Goal: Task Accomplishment & Management: Manage account settings

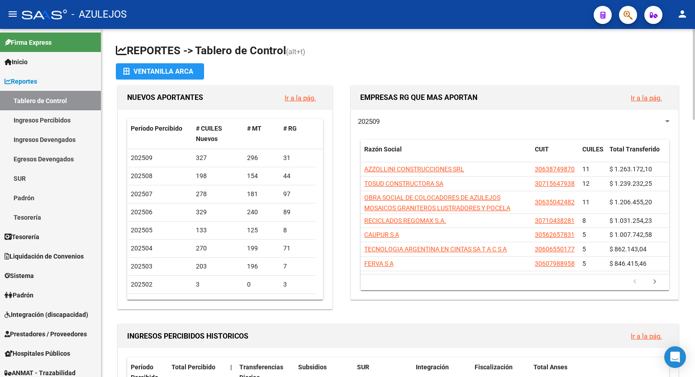
click at [694, 62] on div at bounding box center [693, 74] width 2 height 91
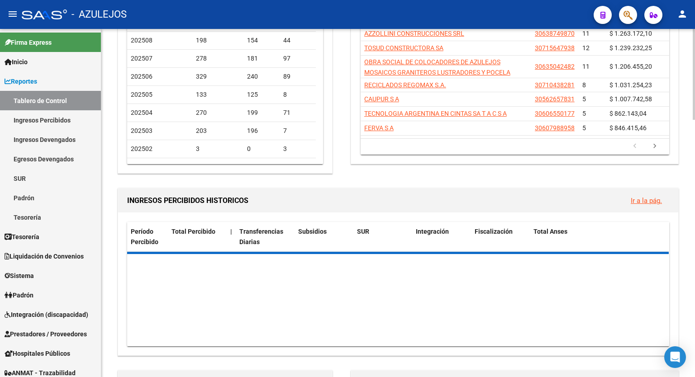
scroll to position [150, 0]
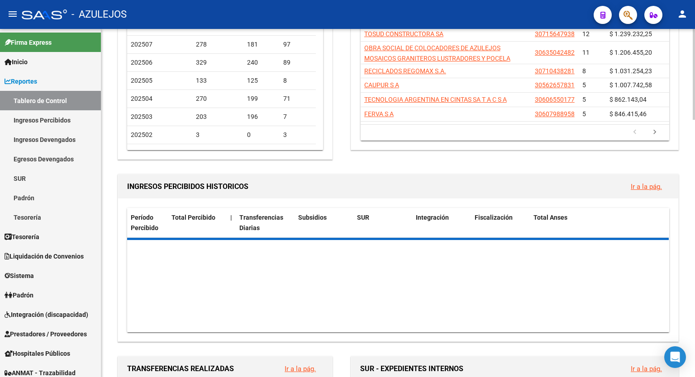
click at [694, 101] on div at bounding box center [693, 113] width 2 height 91
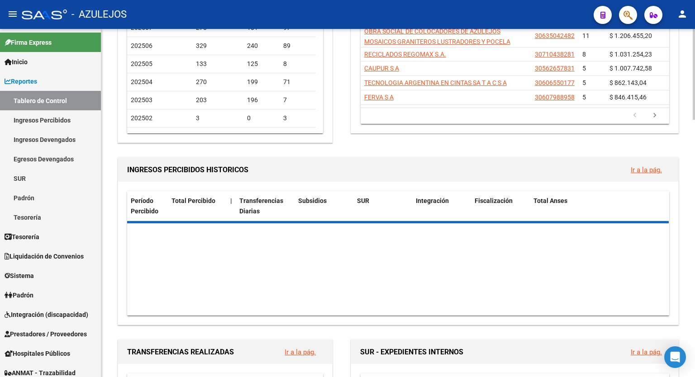
click at [694, 107] on div at bounding box center [693, 117] width 2 height 91
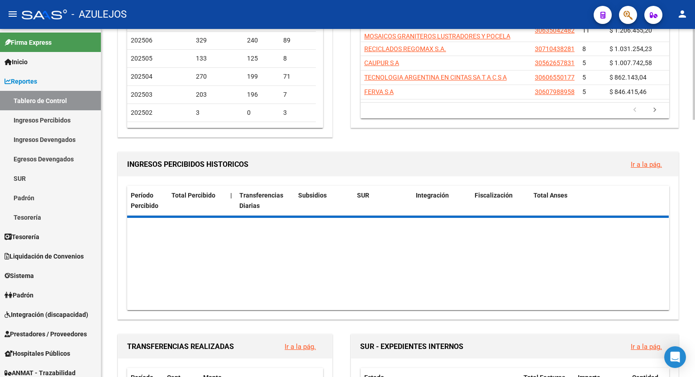
click at [694, 107] on div at bounding box center [693, 119] width 2 height 91
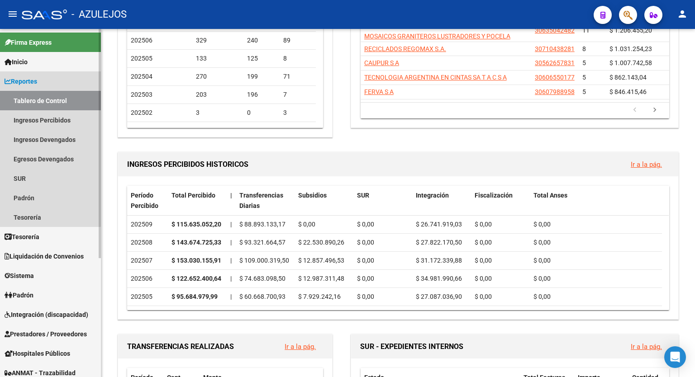
click at [46, 81] on link "Reportes" at bounding box center [50, 80] width 101 height 19
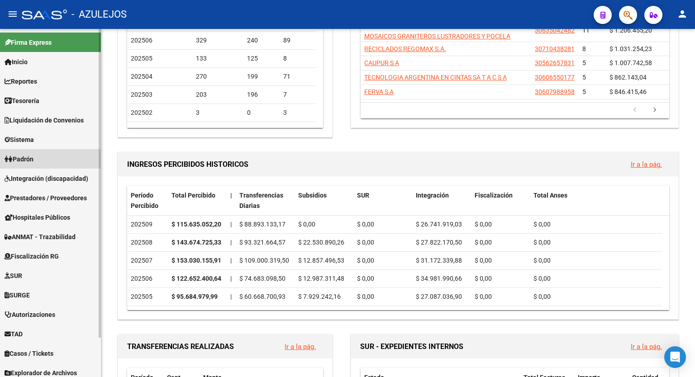
click at [39, 164] on link "Padrón" at bounding box center [50, 158] width 101 height 19
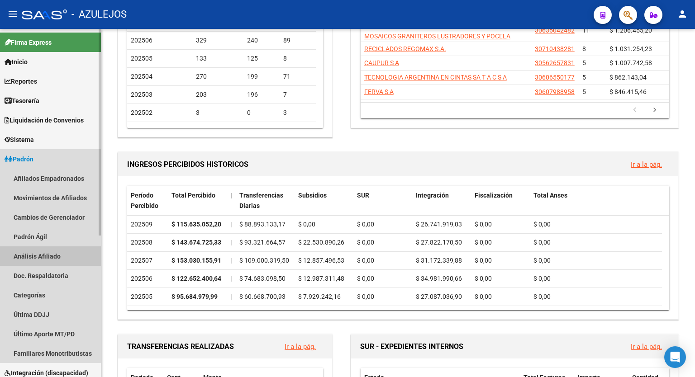
click at [38, 254] on link "Análisis Afiliado" at bounding box center [50, 255] width 101 height 19
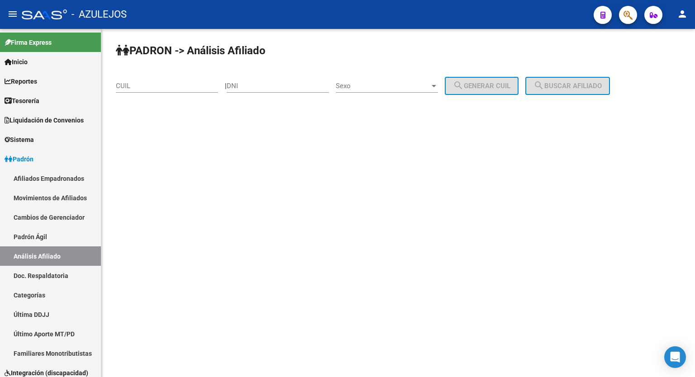
click at [161, 80] on div "CUIL" at bounding box center [167, 82] width 102 height 19
type input "27-28319920-2"
click at [572, 87] on span "search Buscar afiliado" at bounding box center [567, 86] width 68 height 8
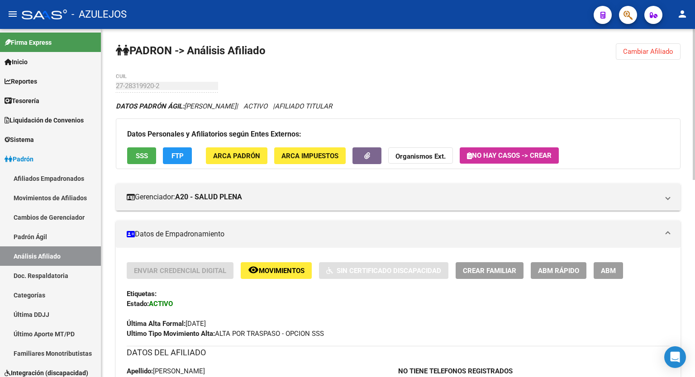
click at [177, 158] on span "FTP" at bounding box center [177, 156] width 12 height 8
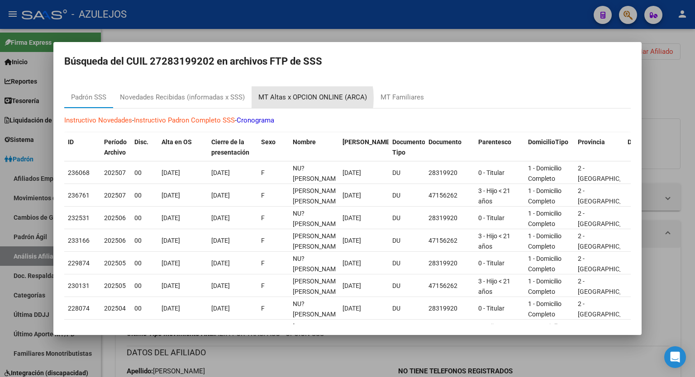
click at [294, 98] on div "MT Altas x OPCION ONLINE (ARCA)" at bounding box center [312, 97] width 109 height 10
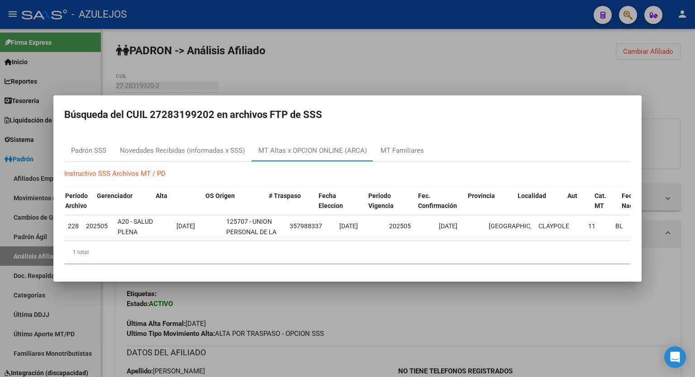
scroll to position [0, 58]
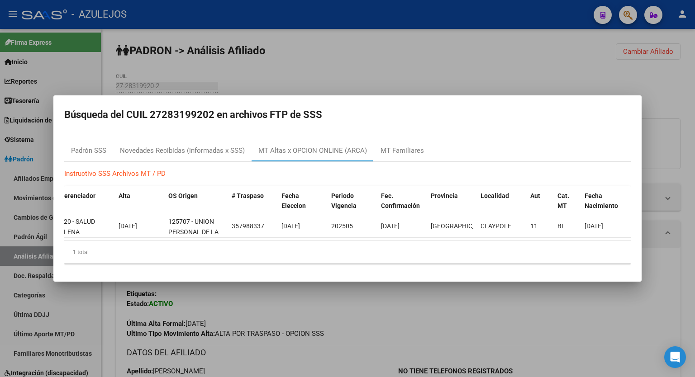
drag, startPoint x: 298, startPoint y: 244, endPoint x: 229, endPoint y: 241, distance: 69.7
click at [229, 241] on div "ID Período Archivo Gerenciador Alta OS Origen # Traspaso Fecha Eleccion Periodo…" at bounding box center [347, 225] width 566 height 78
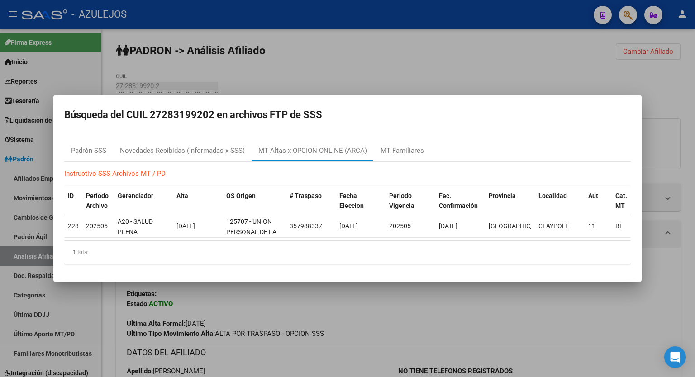
click at [374, 55] on div at bounding box center [347, 188] width 695 height 377
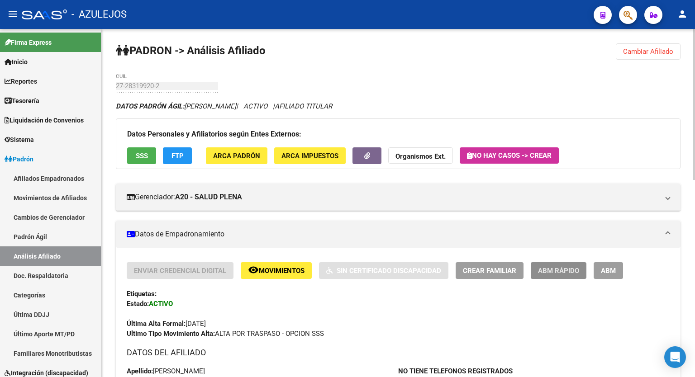
click at [562, 267] on span "ABM Rápido" at bounding box center [558, 271] width 41 height 8
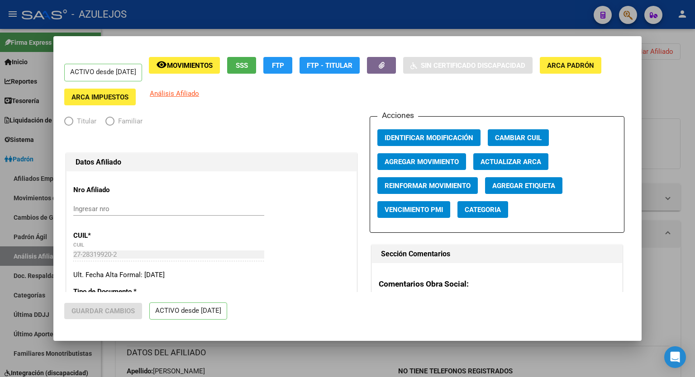
radio input "true"
type input "27-28319920-2"
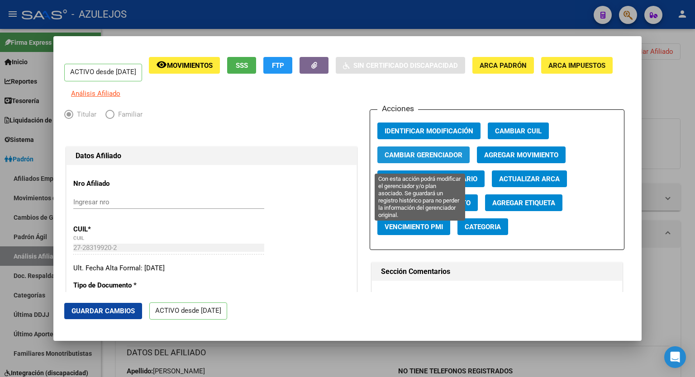
click at [407, 159] on span "Cambiar Gerenciador" at bounding box center [423, 155] width 78 height 8
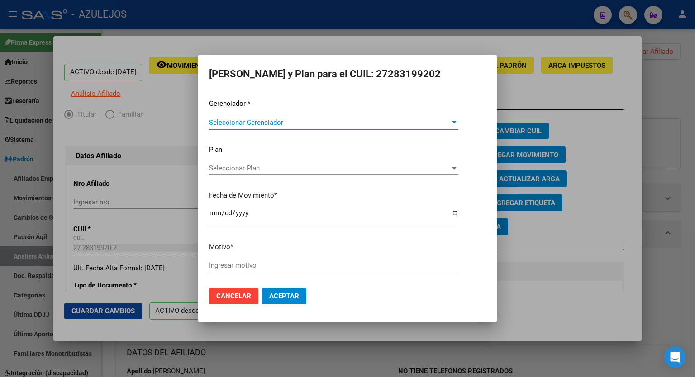
click at [451, 123] on div at bounding box center [454, 122] width 8 height 7
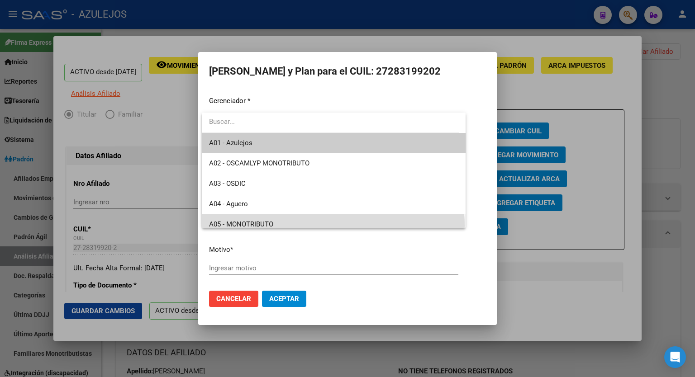
click at [333, 226] on span "A05 - MONOTRIBUTO" at bounding box center [333, 224] width 249 height 20
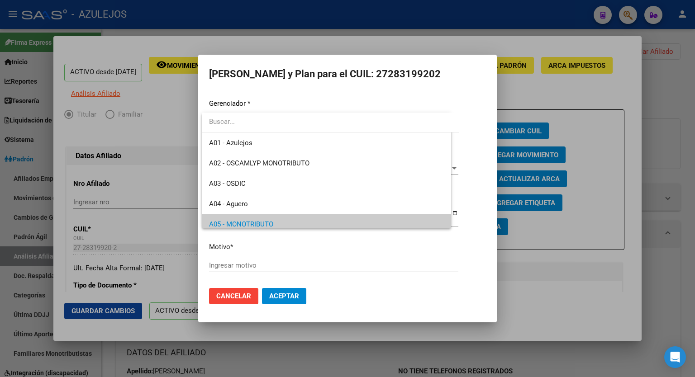
scroll to position [5, 0]
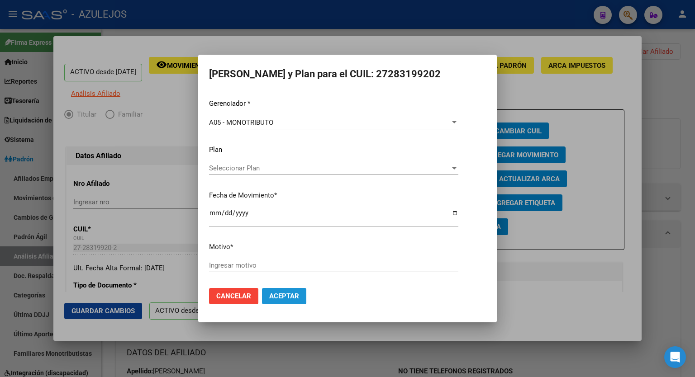
click at [283, 298] on span "Aceptar" at bounding box center [284, 296] width 30 height 8
click at [260, 265] on input "Ingresar motivo" at bounding box center [333, 265] width 249 height 8
type input "error carga"
click at [288, 302] on button "Aceptar" at bounding box center [284, 296] width 44 height 16
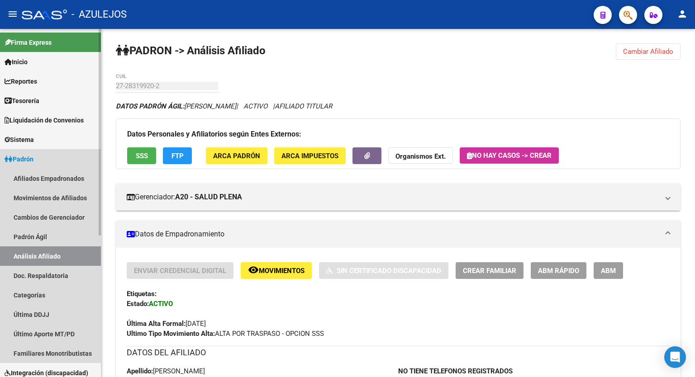
click at [33, 160] on span "Padrón" at bounding box center [19, 159] width 29 height 10
